Goal: Information Seeking & Learning: Compare options

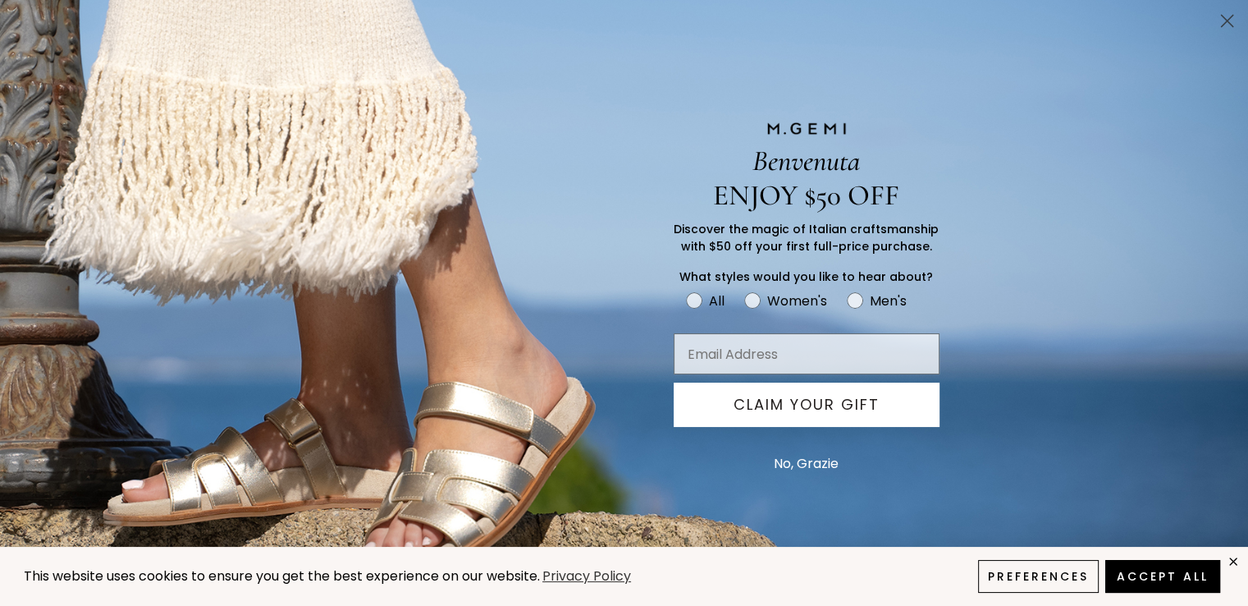
scroll to position [1653, 0]
click at [1234, 10] on circle "Close dialog" at bounding box center [1227, 20] width 27 height 27
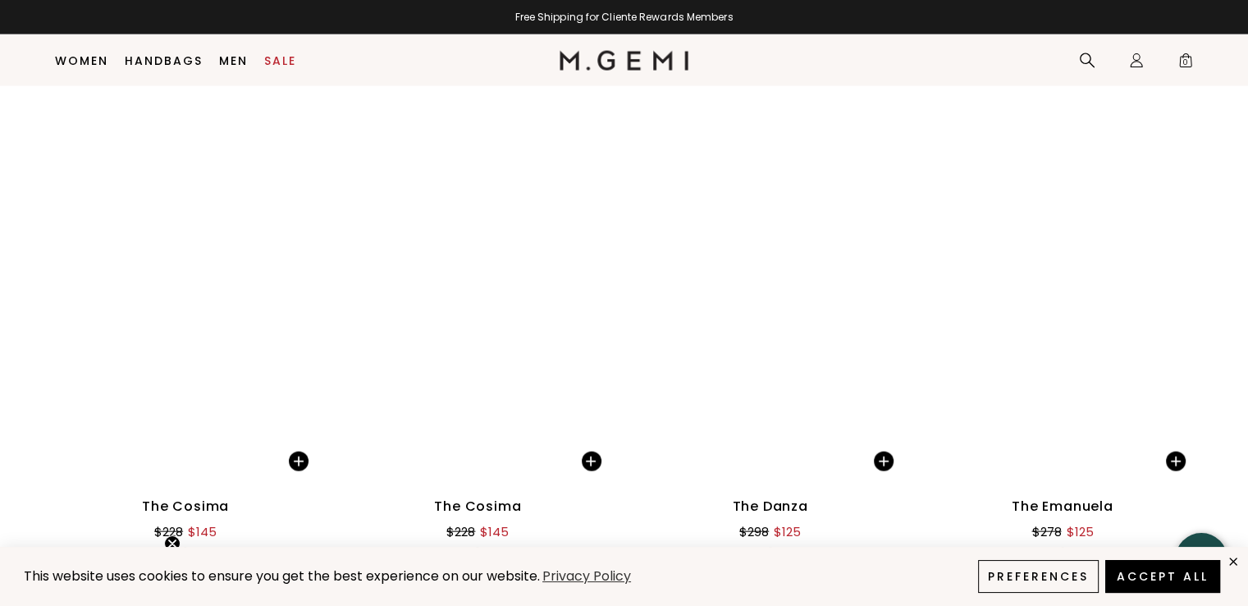
scroll to position [9761, 0]
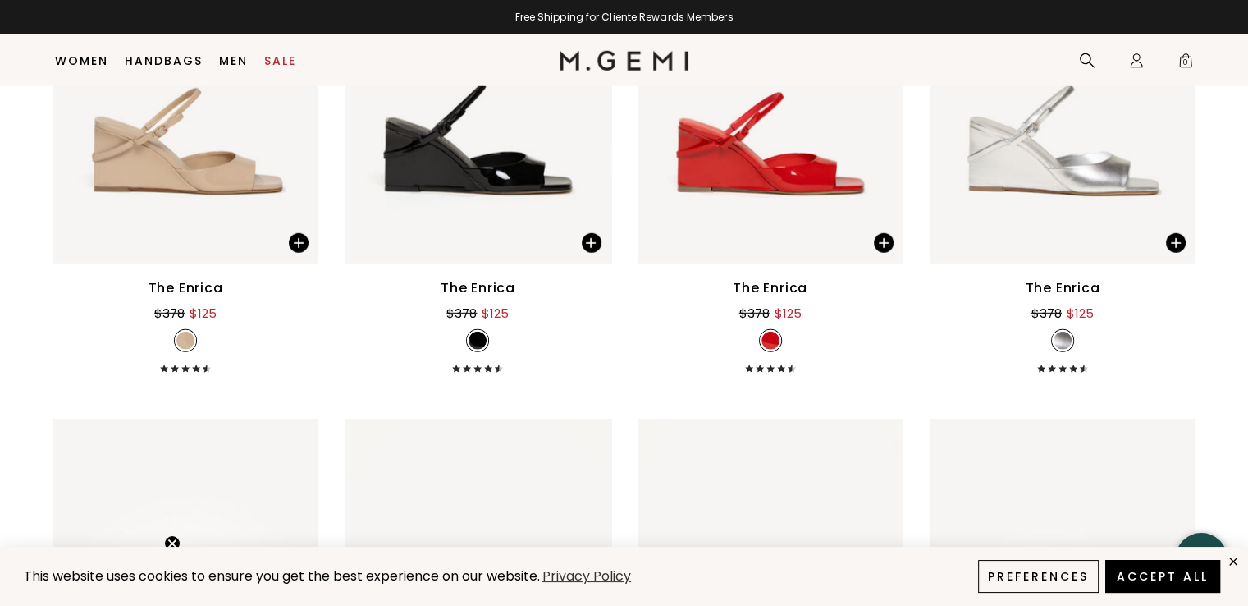
click at [699, 440] on img at bounding box center [771, 596] width 266 height 355
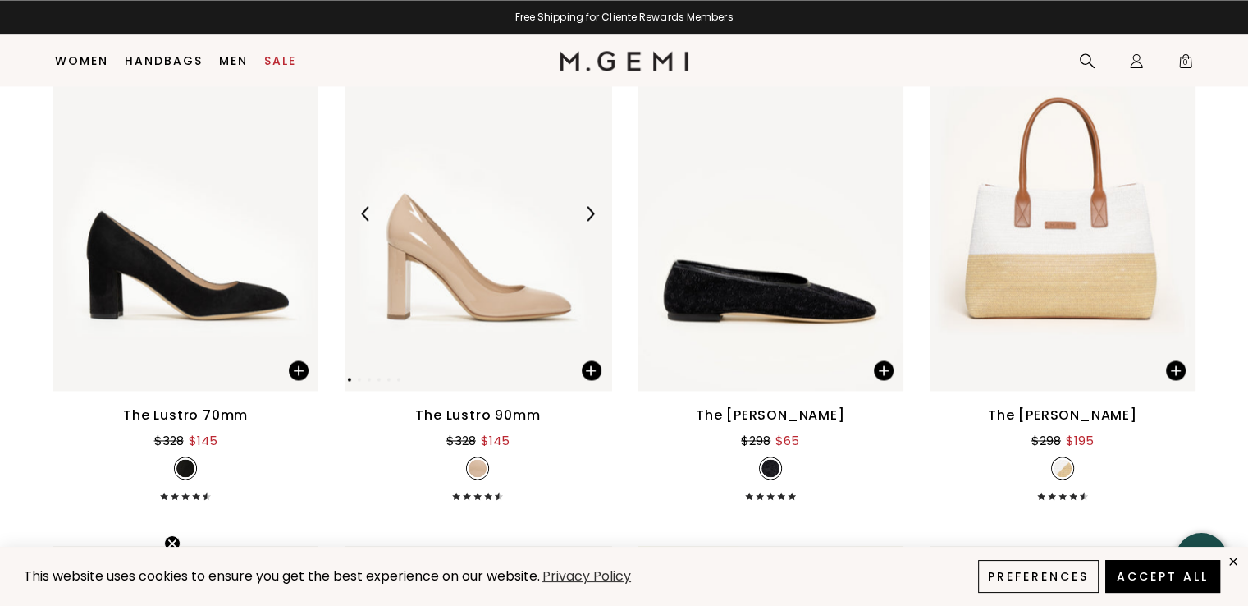
scroll to position [14951, 0]
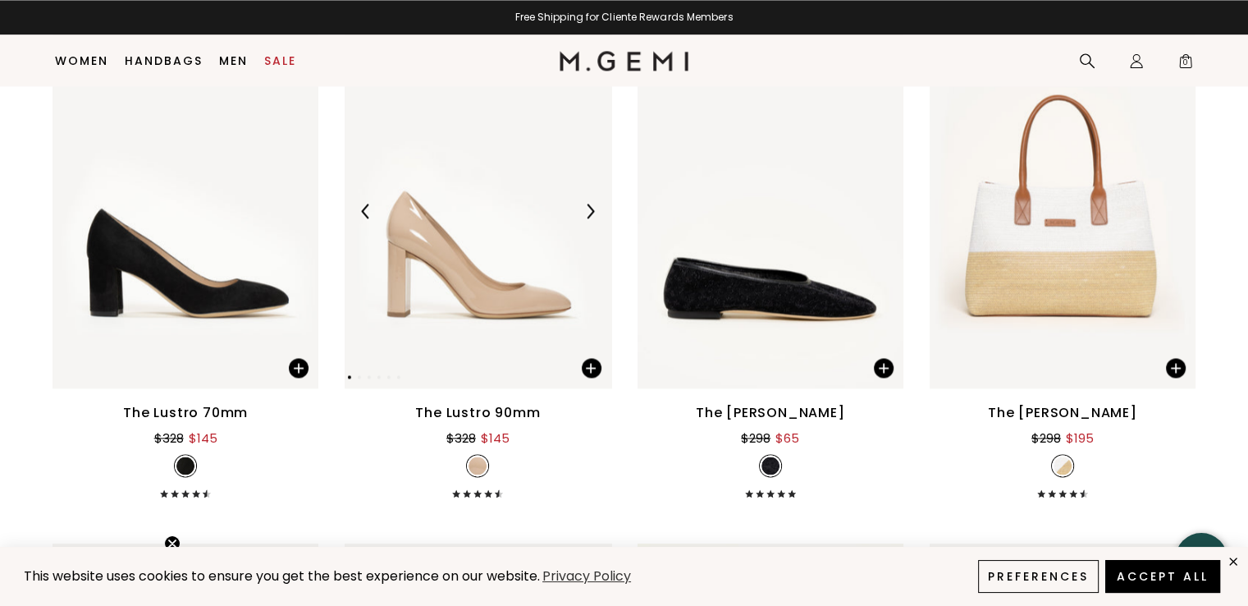
click at [588, 221] on div at bounding box center [590, 211] width 26 height 26
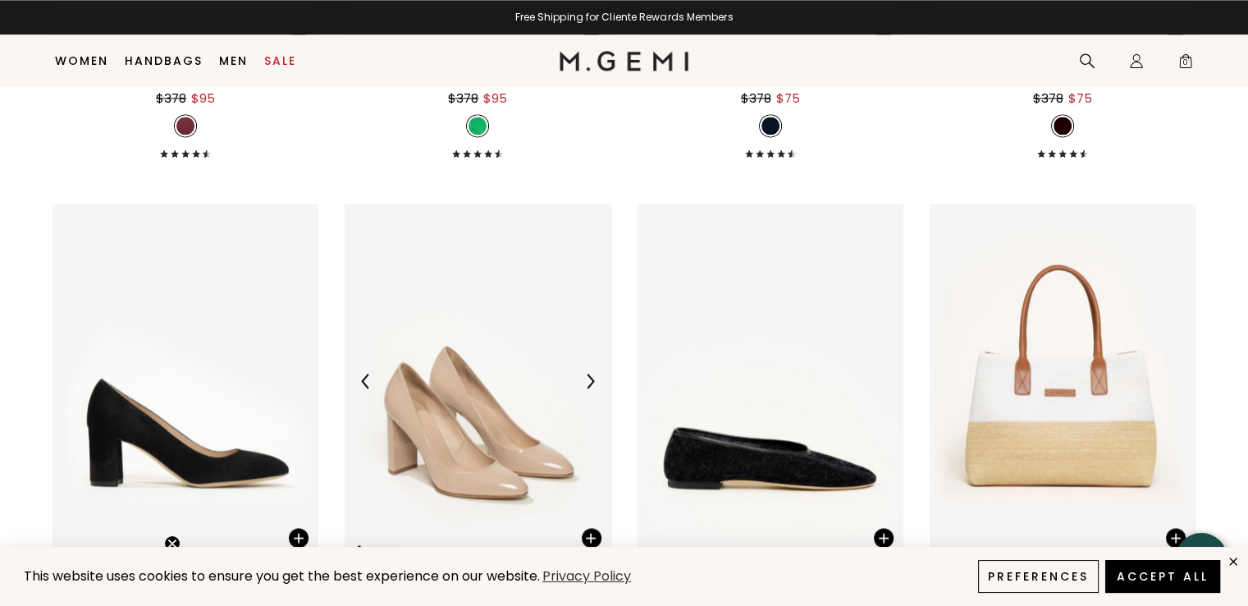
scroll to position [14903, 0]
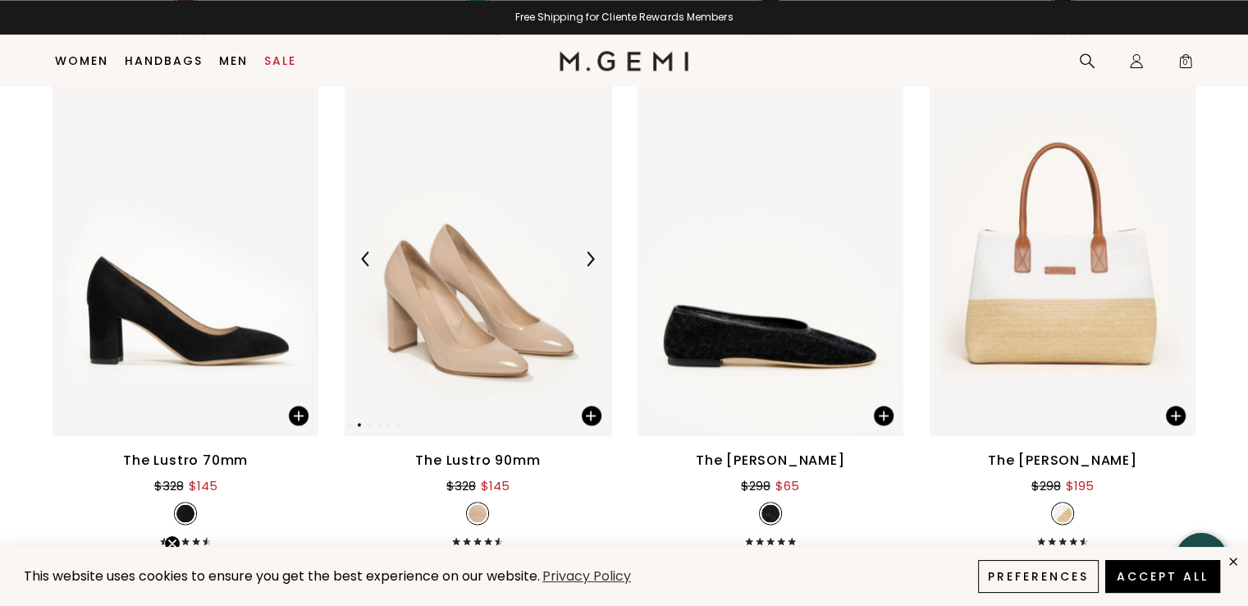
click at [593, 259] on img at bounding box center [590, 258] width 15 height 15
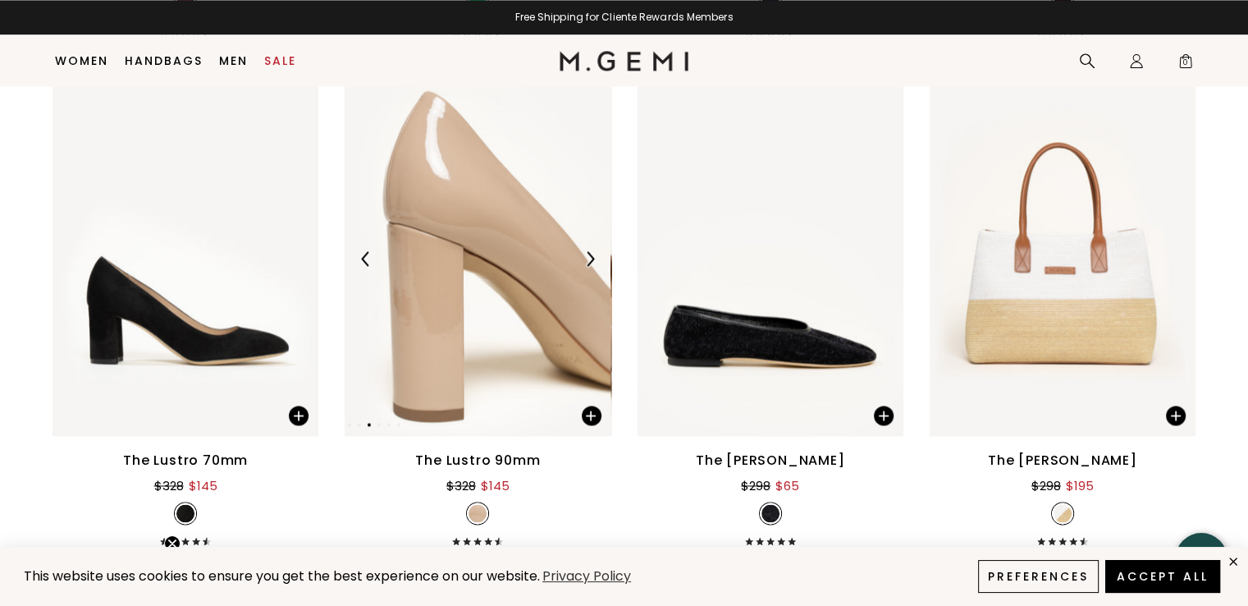
click at [593, 259] on img at bounding box center [590, 258] width 15 height 15
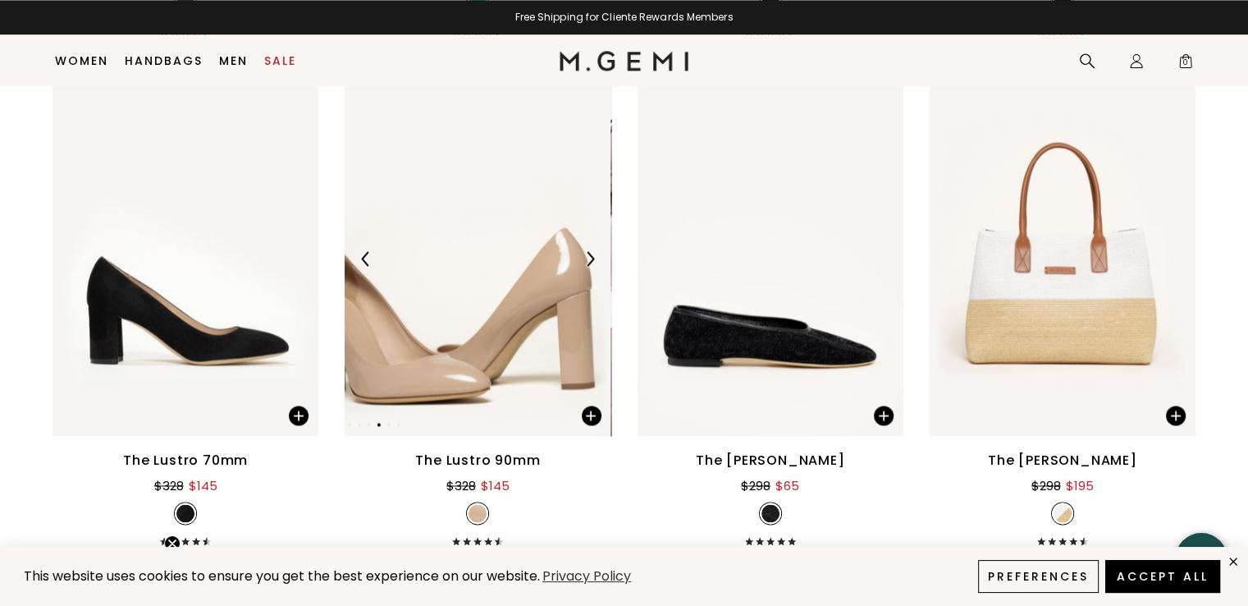
click at [593, 259] on img at bounding box center [590, 258] width 15 height 15
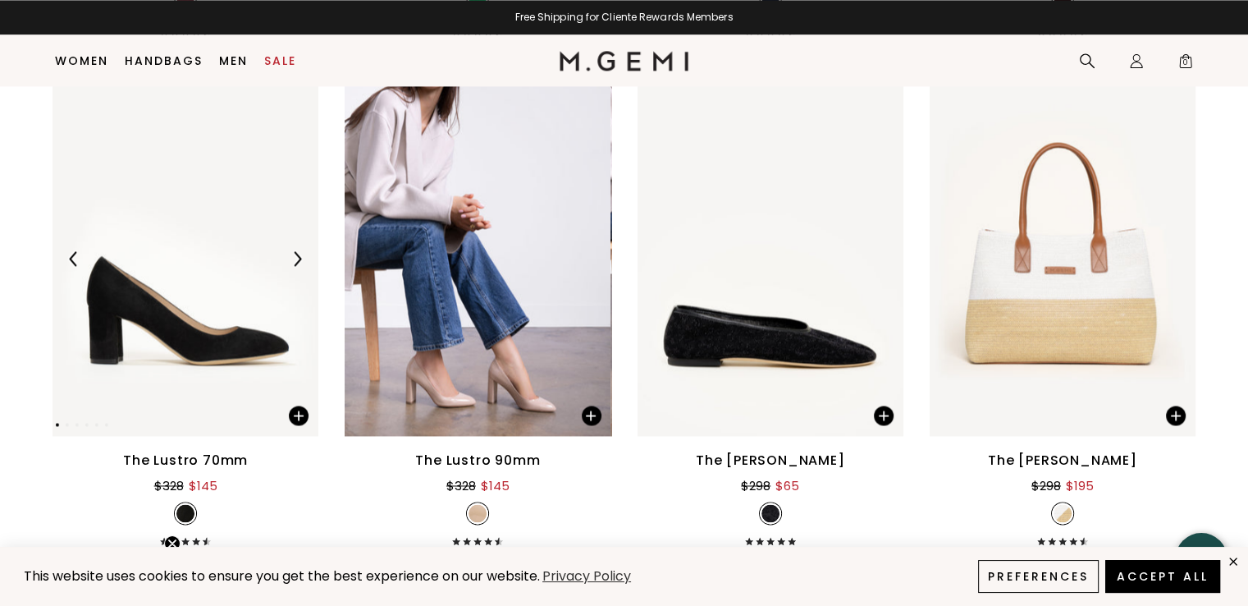
click at [298, 263] on img at bounding box center [297, 258] width 15 height 15
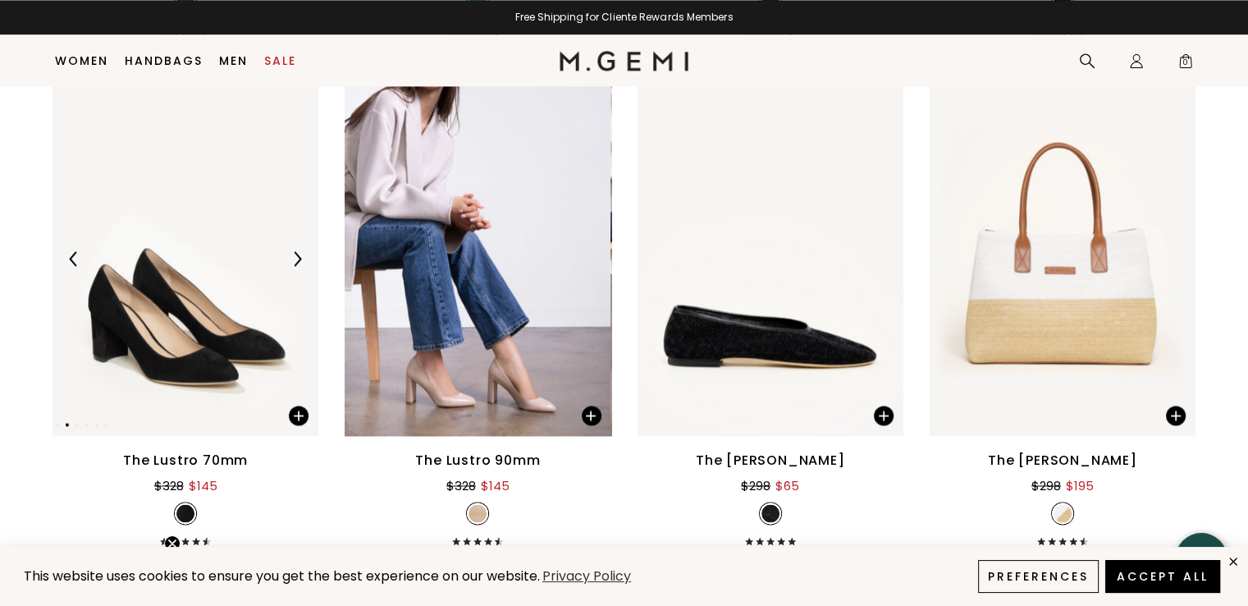
click at [181, 309] on img at bounding box center [186, 258] width 266 height 355
click at [180, 342] on img at bounding box center [186, 258] width 266 height 355
click at [235, 228] on img at bounding box center [186, 258] width 266 height 355
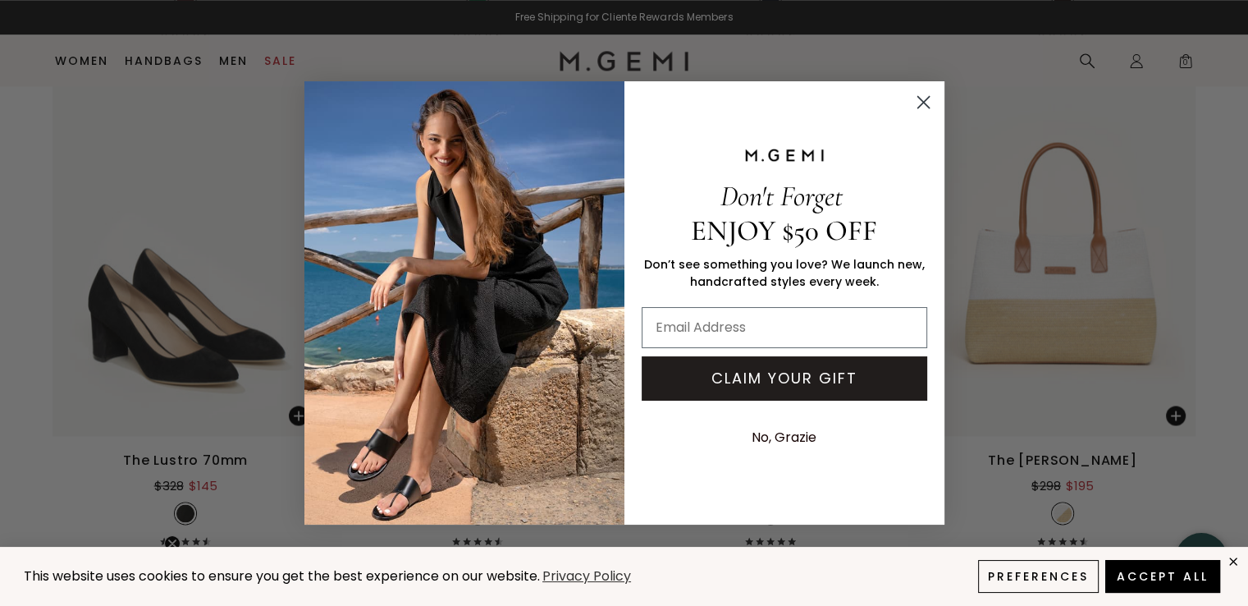
click at [924, 100] on icon "Close dialog" at bounding box center [923, 102] width 11 height 11
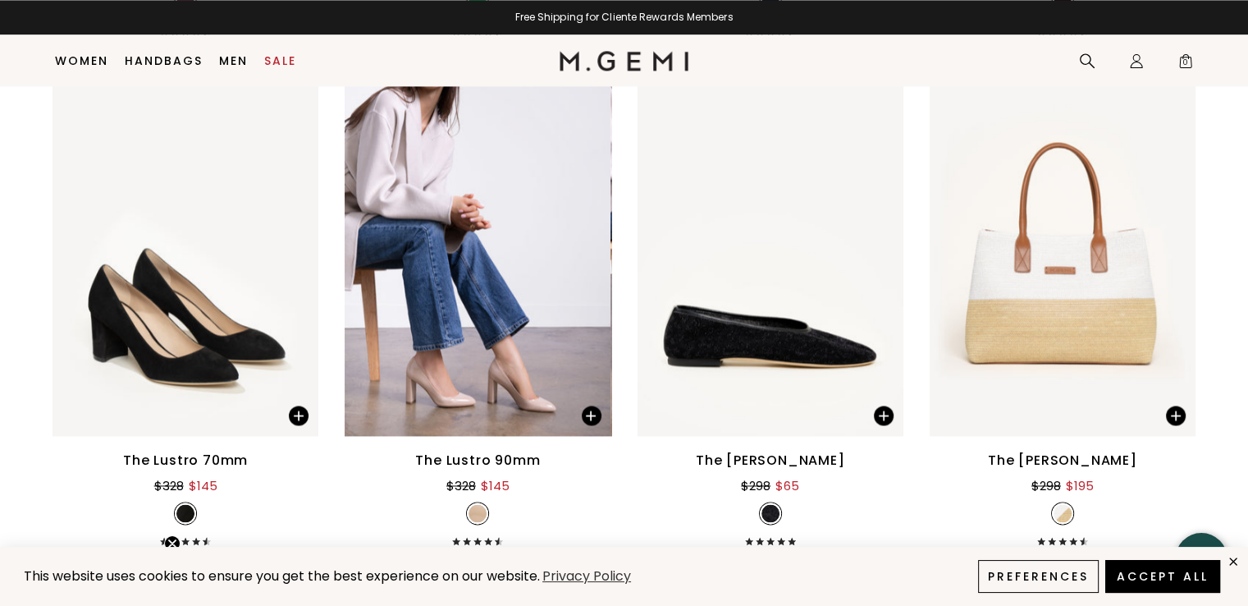
click at [227, 460] on div "The Lustro 70mm" at bounding box center [185, 461] width 125 height 20
click at [226, 465] on div "The Lustro 70mm" at bounding box center [185, 461] width 125 height 20
click at [195, 340] on img at bounding box center [186, 258] width 266 height 355
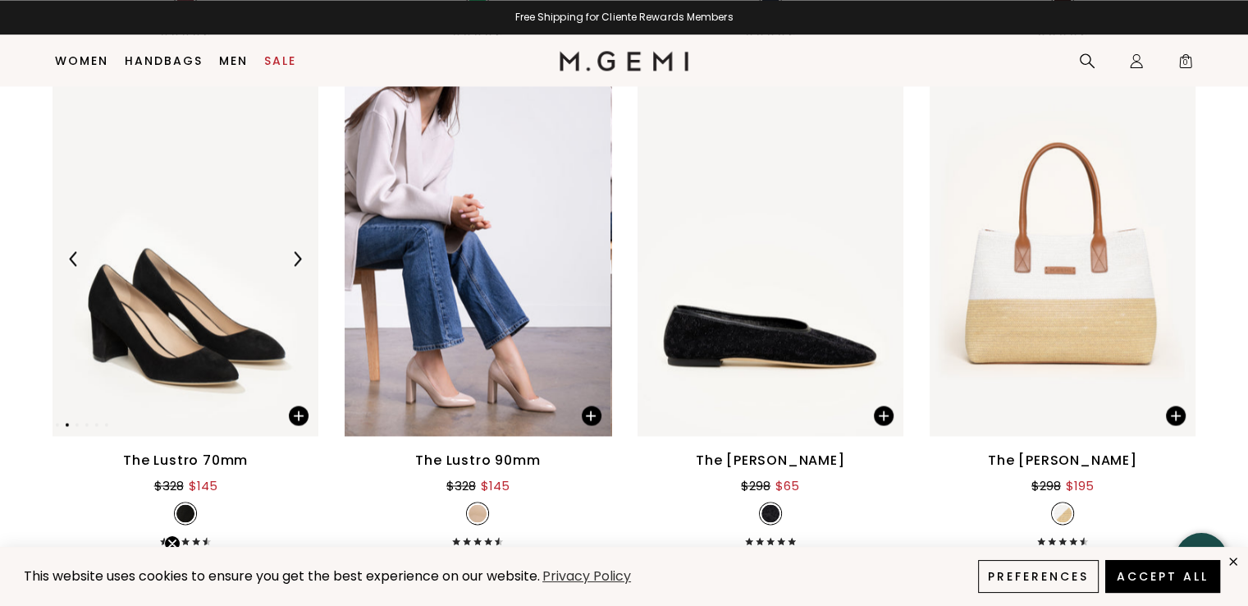
click at [195, 340] on img at bounding box center [186, 258] width 266 height 355
click at [236, 372] on img at bounding box center [187, 258] width 266 height 355
click at [263, 268] on div at bounding box center [186, 258] width 266 height 355
click at [263, 254] on div at bounding box center [186, 258] width 266 height 26
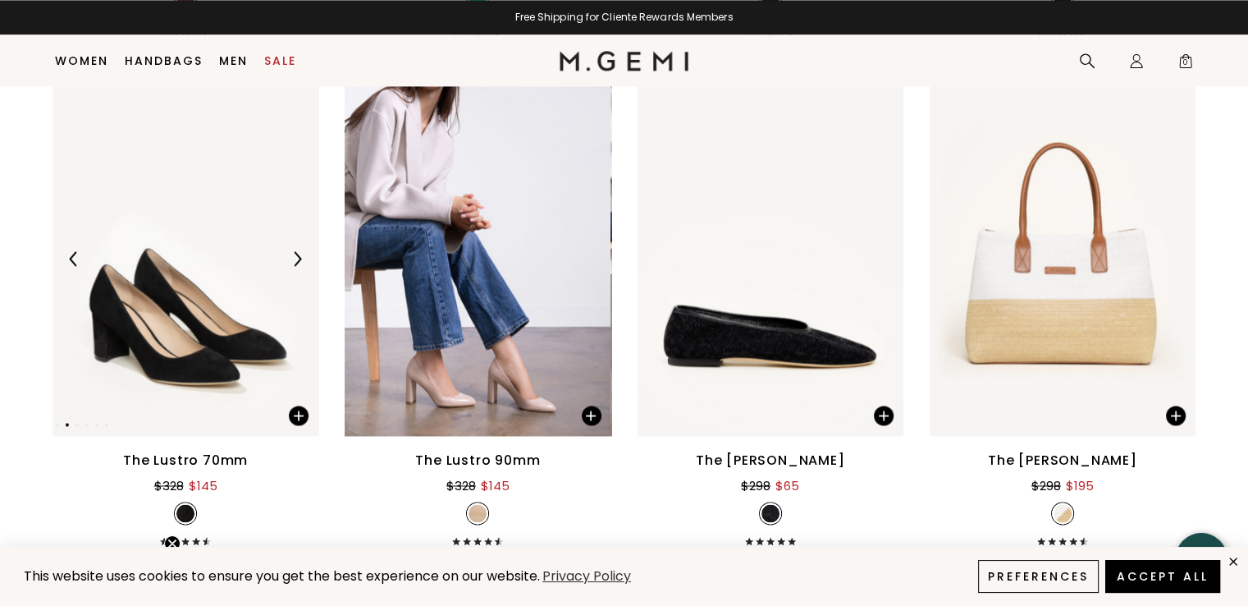
click at [263, 254] on div at bounding box center [186, 258] width 266 height 26
click at [301, 259] on img at bounding box center [297, 258] width 15 height 15
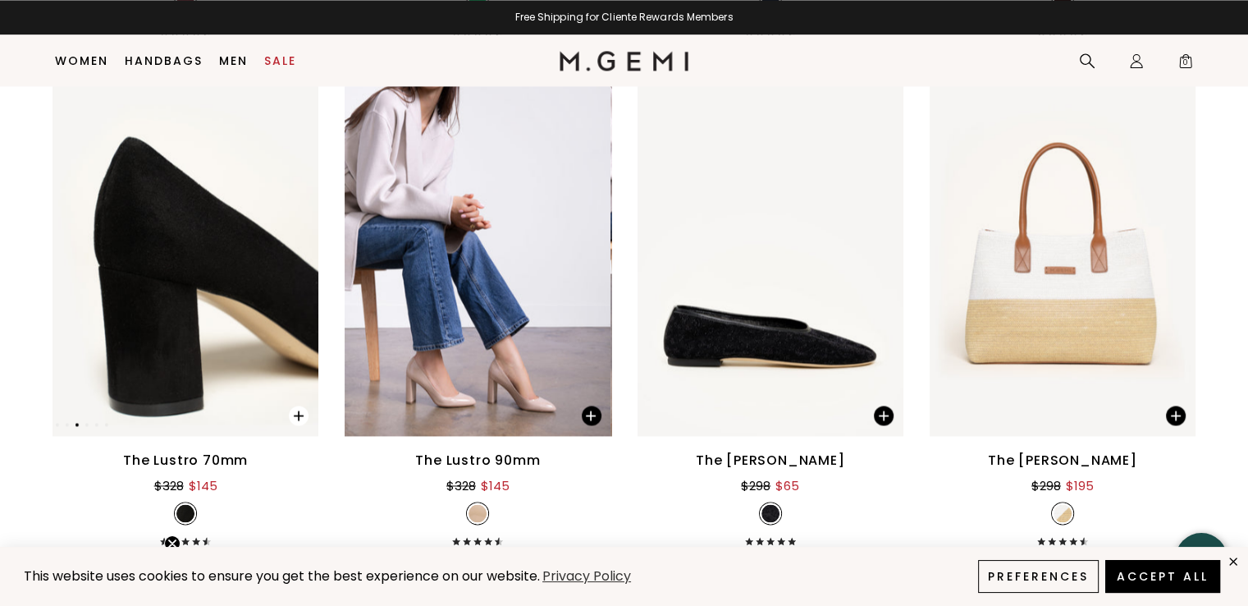
click at [301, 417] on span at bounding box center [299, 415] width 20 height 20
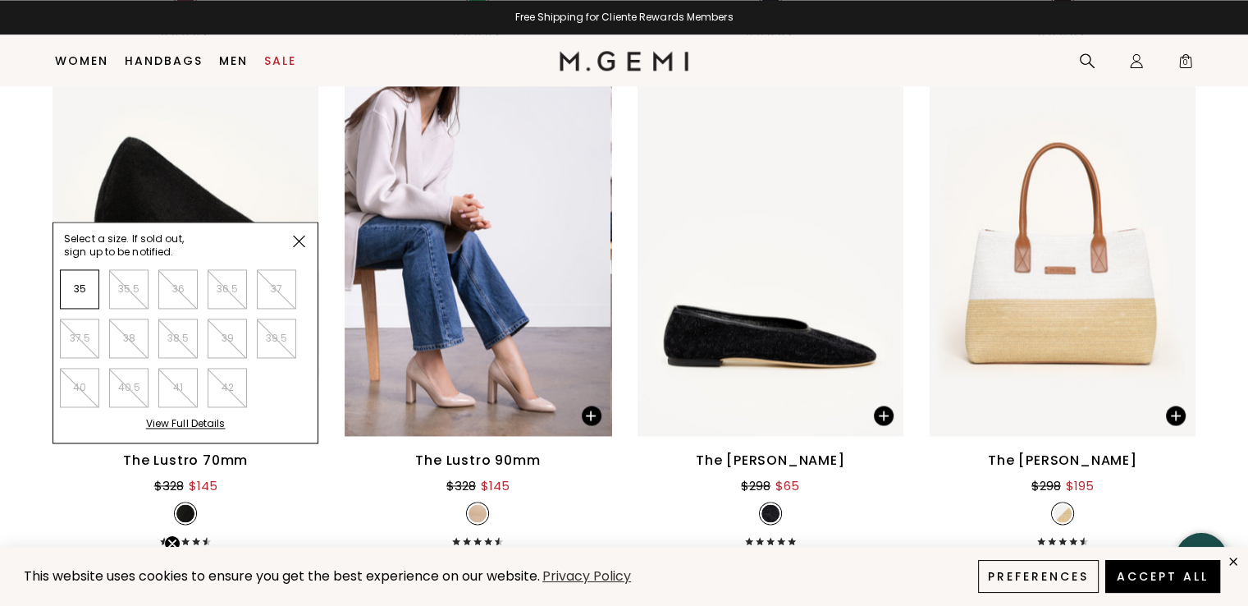
click at [196, 424] on div "View Full Details" at bounding box center [186, 429] width 80 height 25
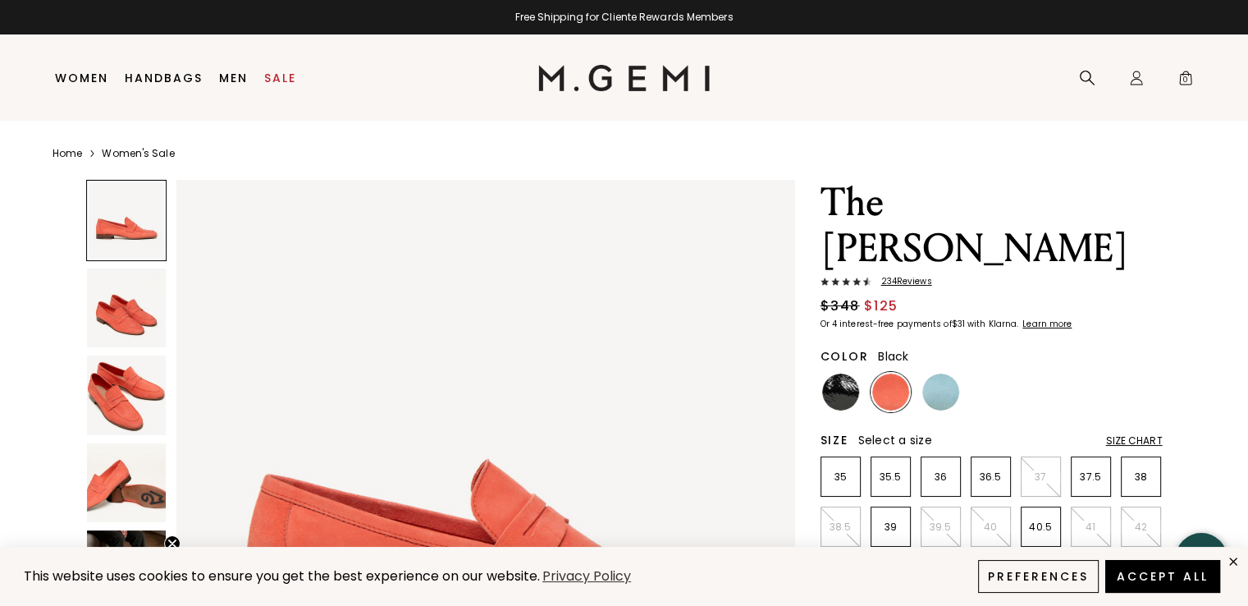
click at [839, 373] on img at bounding box center [840, 391] width 37 height 37
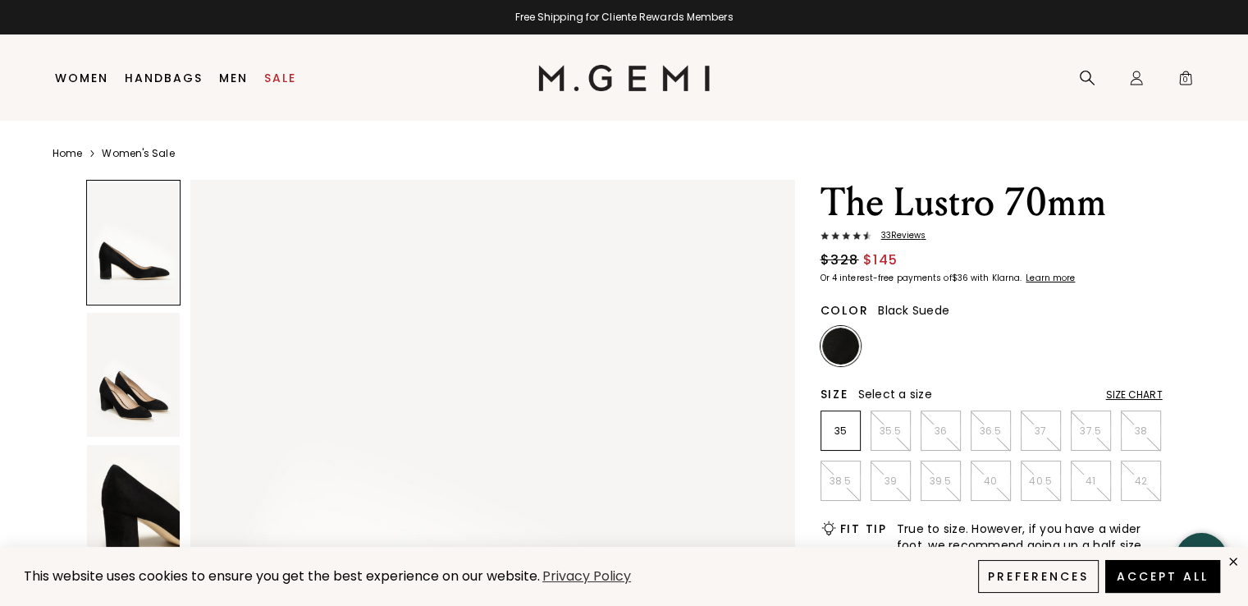
click at [140, 405] on img at bounding box center [133, 375] width 93 height 124
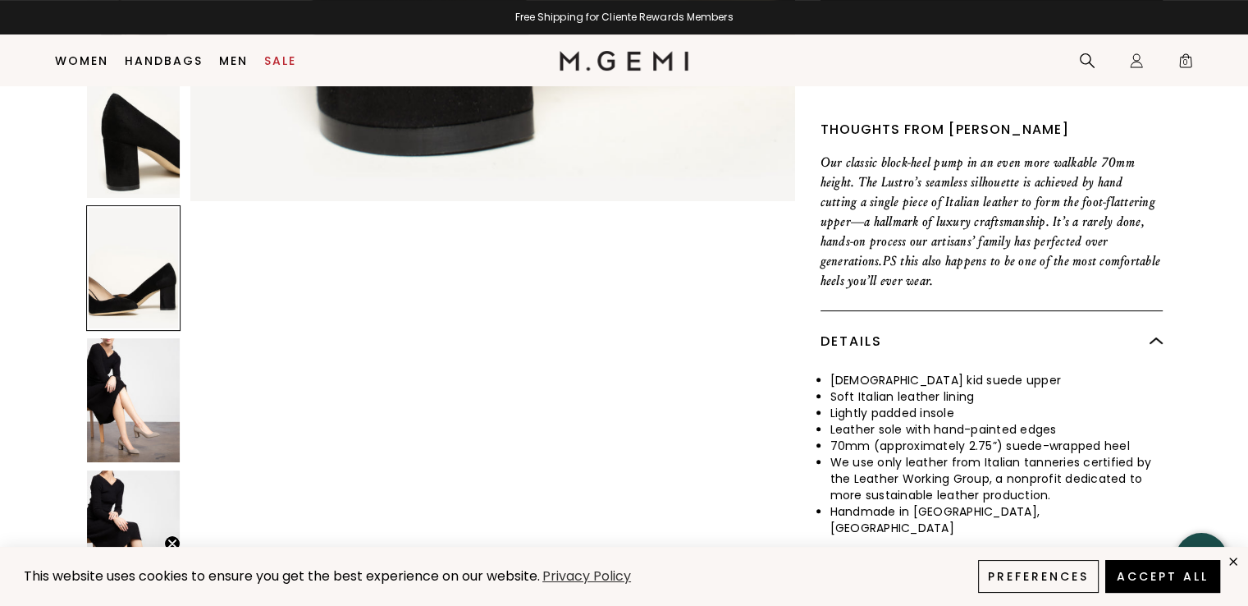
scroll to position [2061, 0]
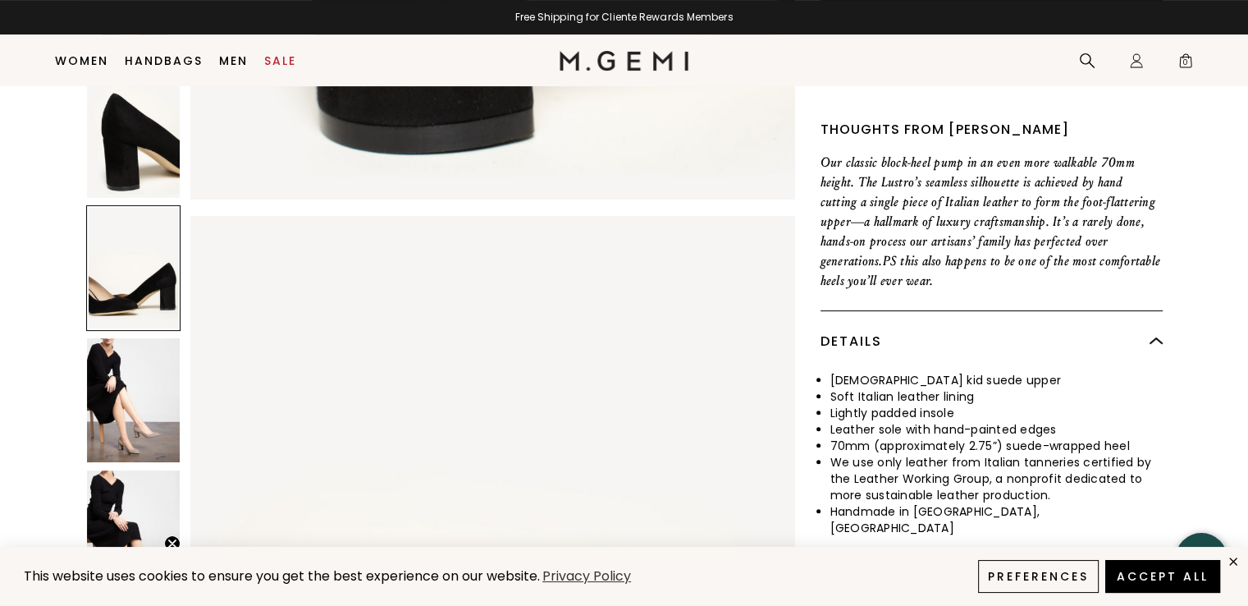
click at [184, 378] on div at bounding box center [440, 212] width 709 height 806
click at [158, 381] on img at bounding box center [133, 400] width 93 height 124
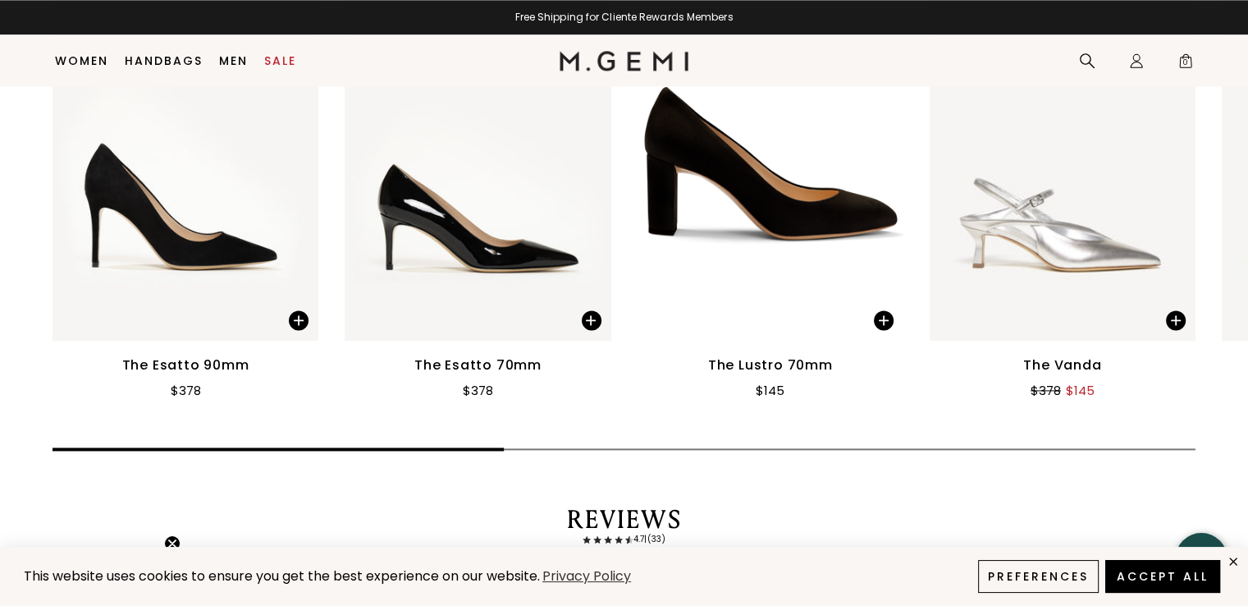
scroll to position [2138, 0]
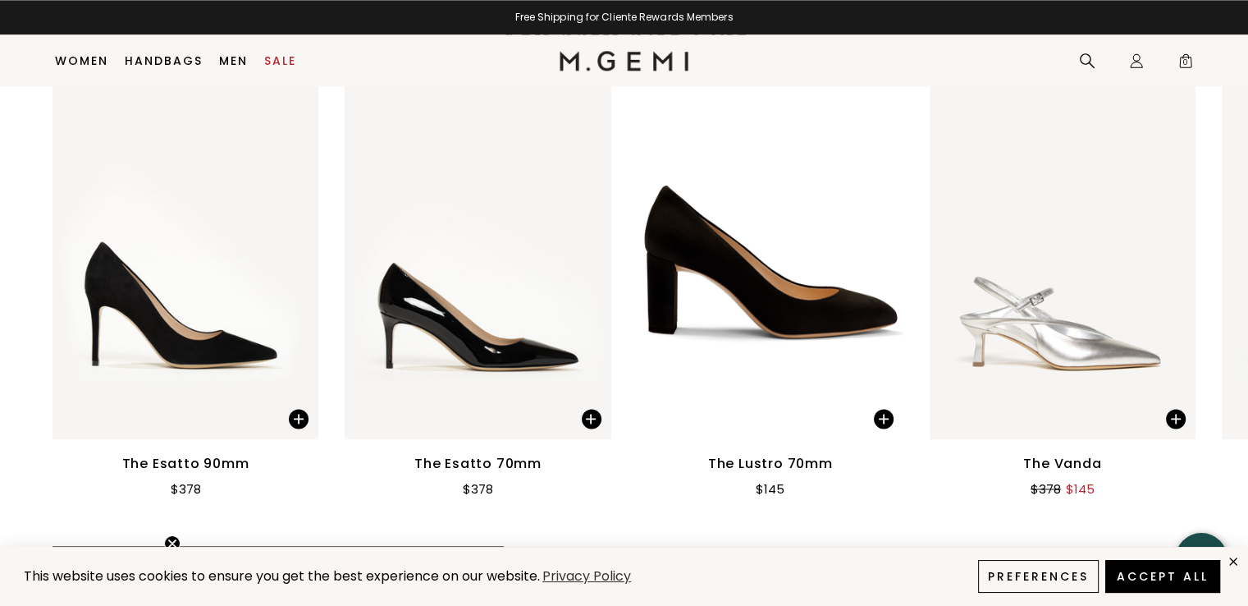
click at [207, 274] on img at bounding box center [186, 261] width 266 height 355
click at [211, 454] on div "The Esatto 90mm" at bounding box center [185, 464] width 127 height 20
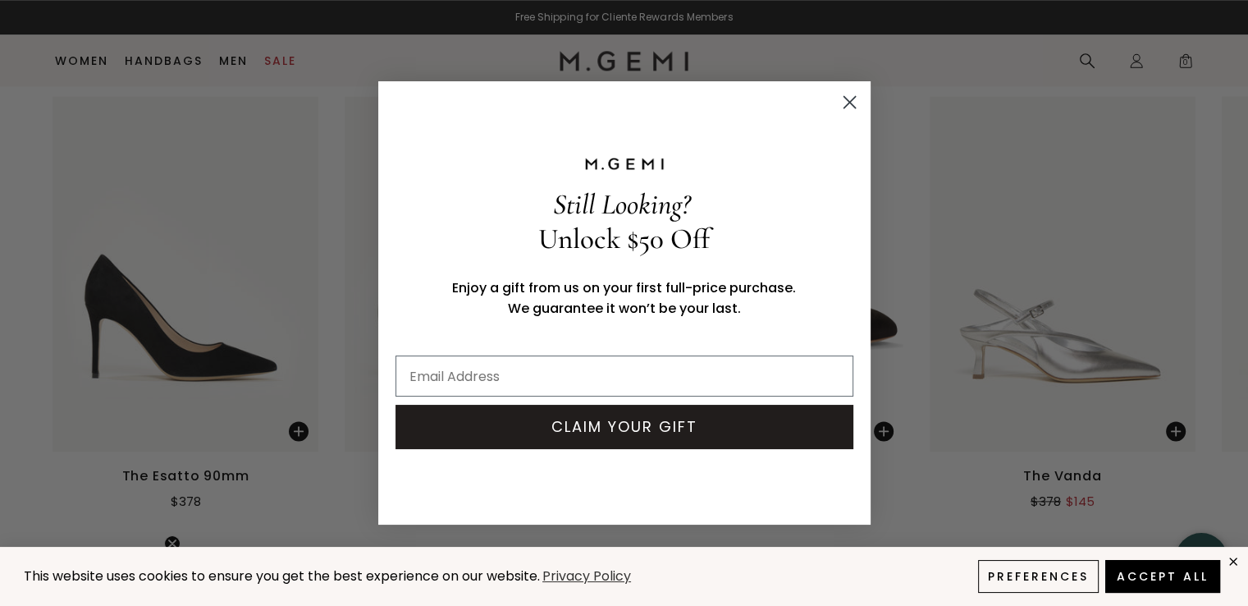
scroll to position [2125, 0]
click at [846, 103] on circle "Close dialog" at bounding box center [849, 102] width 27 height 27
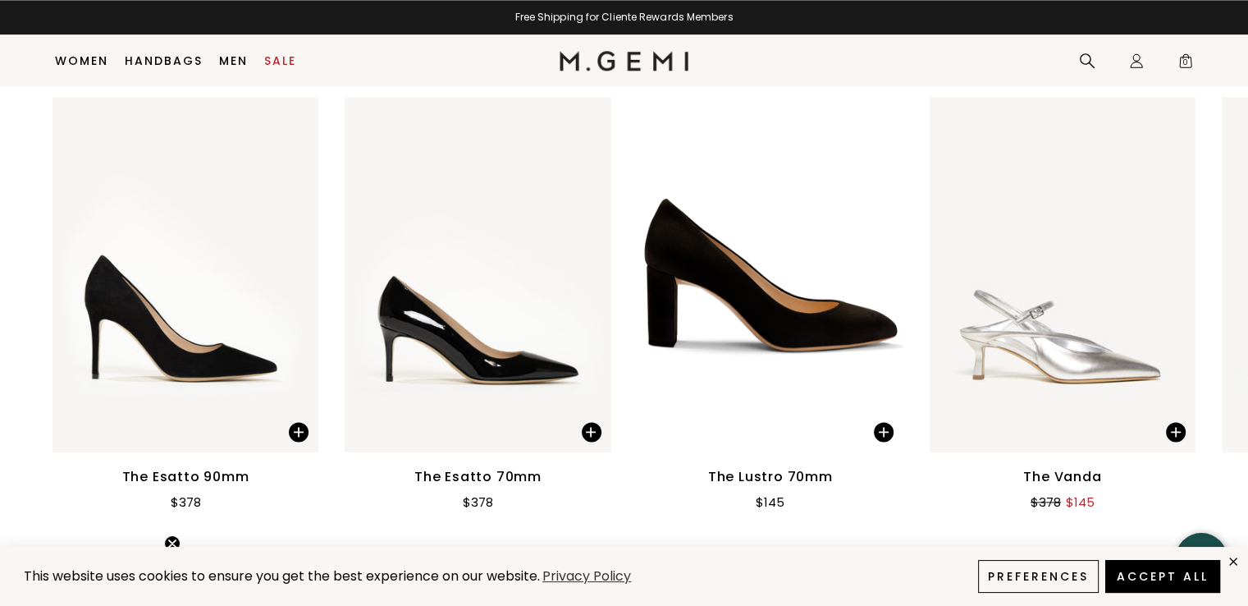
click at [237, 358] on img at bounding box center [186, 274] width 266 height 355
click at [194, 365] on img at bounding box center [186, 274] width 266 height 355
click at [204, 282] on img at bounding box center [186, 274] width 266 height 355
click at [305, 429] on span at bounding box center [290, 427] width 57 height 52
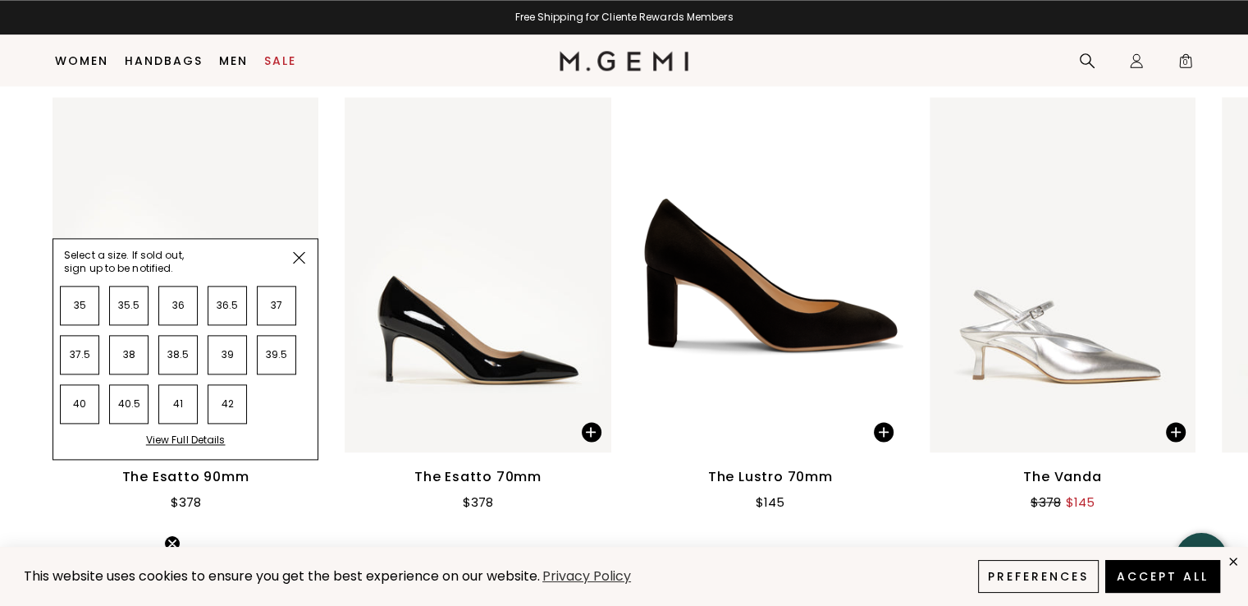
click at [199, 433] on div "View Full Details" at bounding box center [186, 445] width 80 height 25
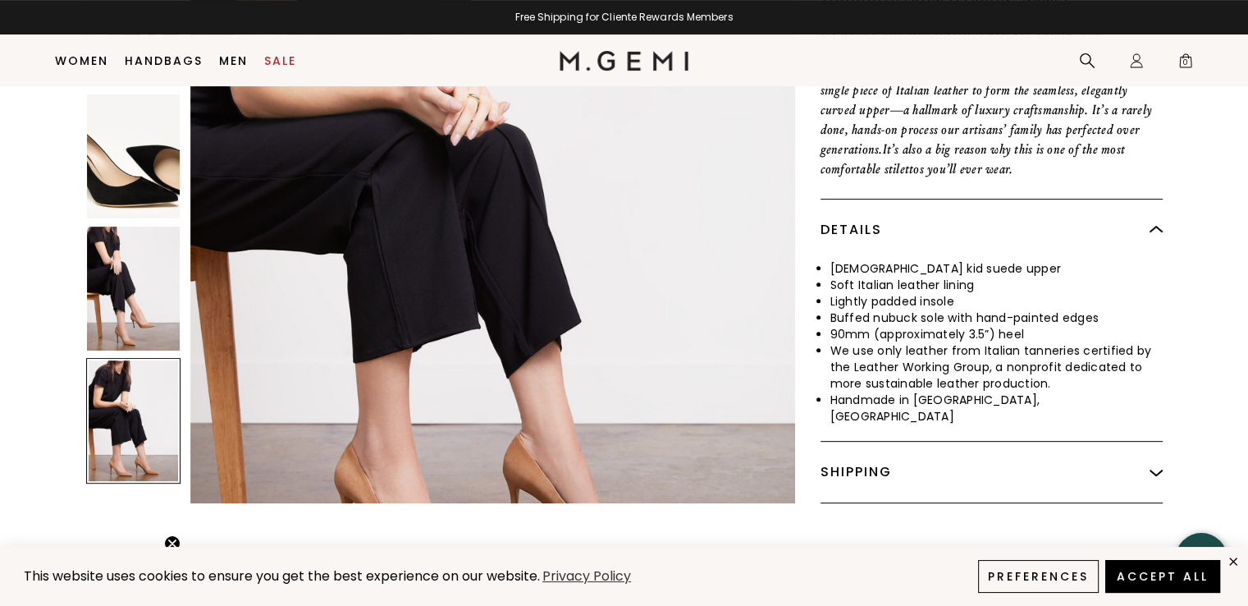
scroll to position [4009, 0]
